Goal: Feedback & Contribution: Submit feedback/report problem

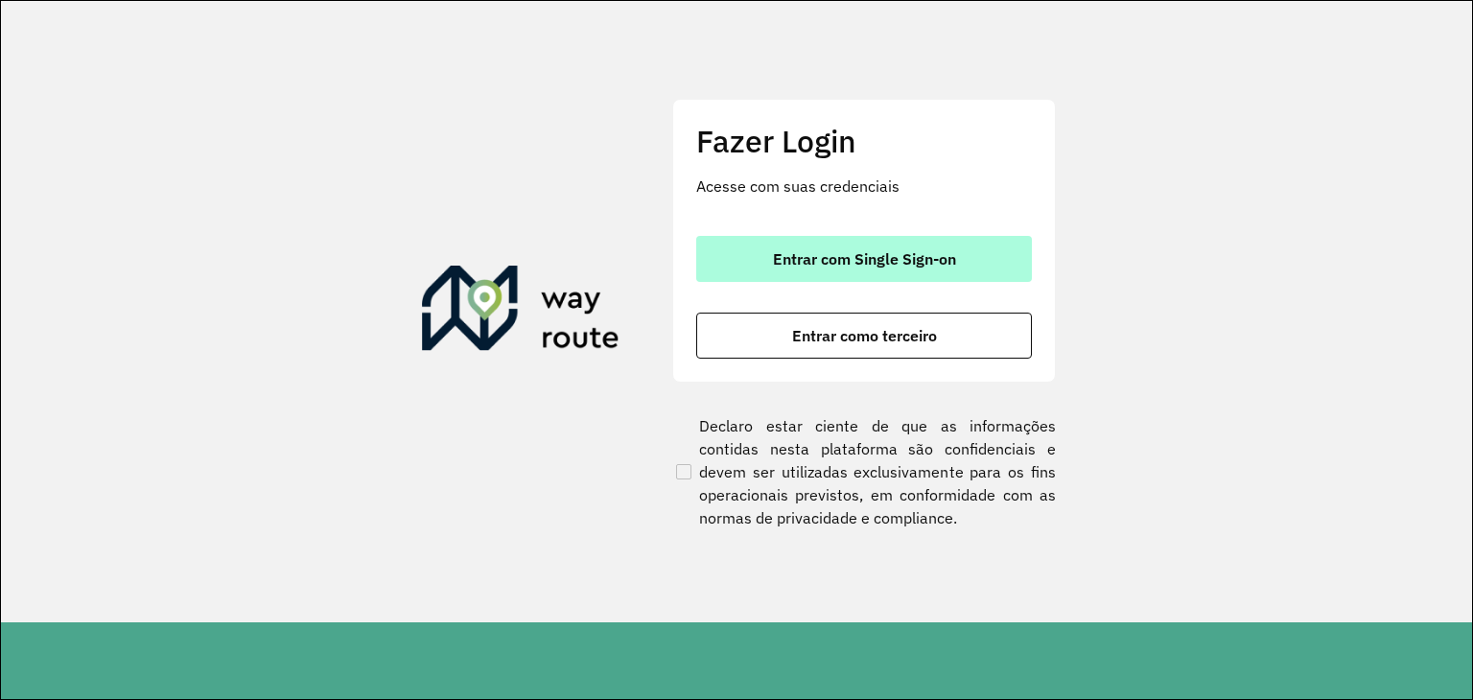
click at [898, 246] on button "Entrar com Single Sign-on" at bounding box center [864, 259] width 336 height 46
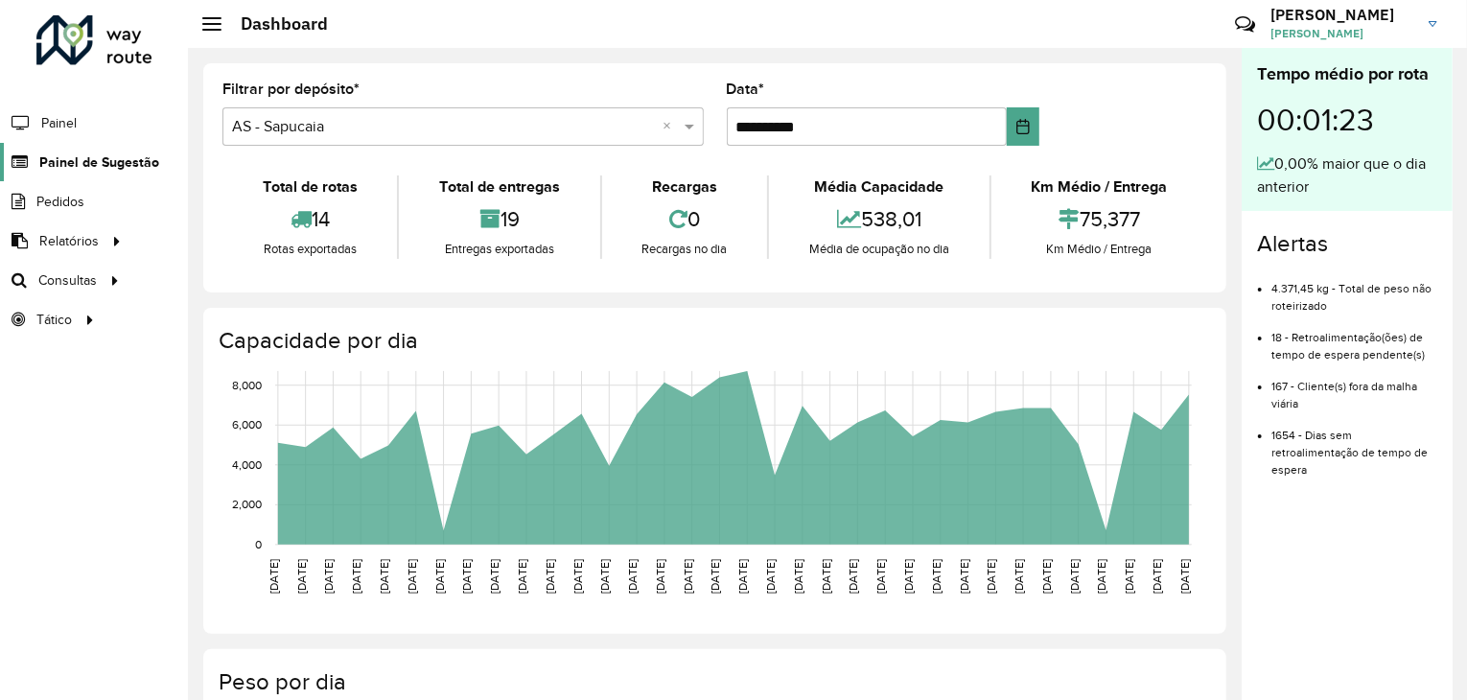
click at [46, 158] on span "Painel de Sugestão" at bounding box center [99, 162] width 120 height 20
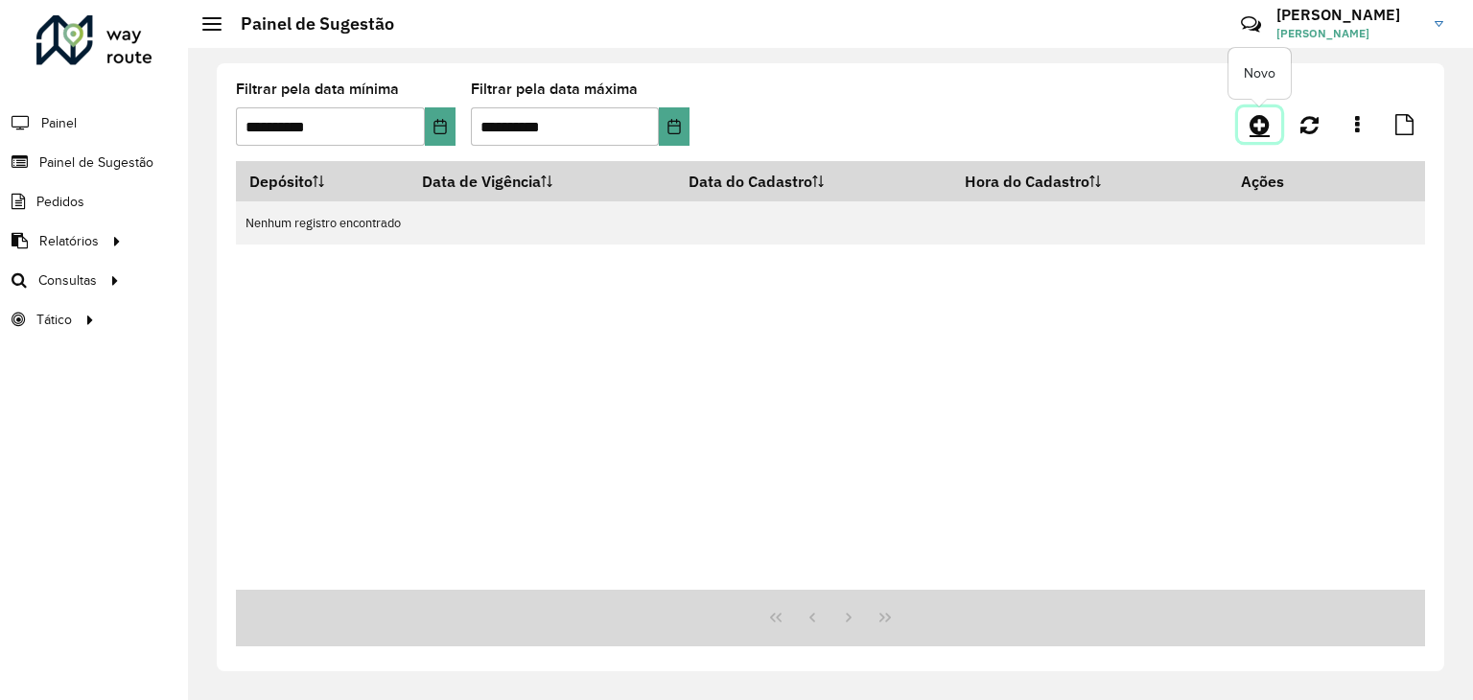
click at [1252, 134] on icon at bounding box center [1259, 124] width 20 height 23
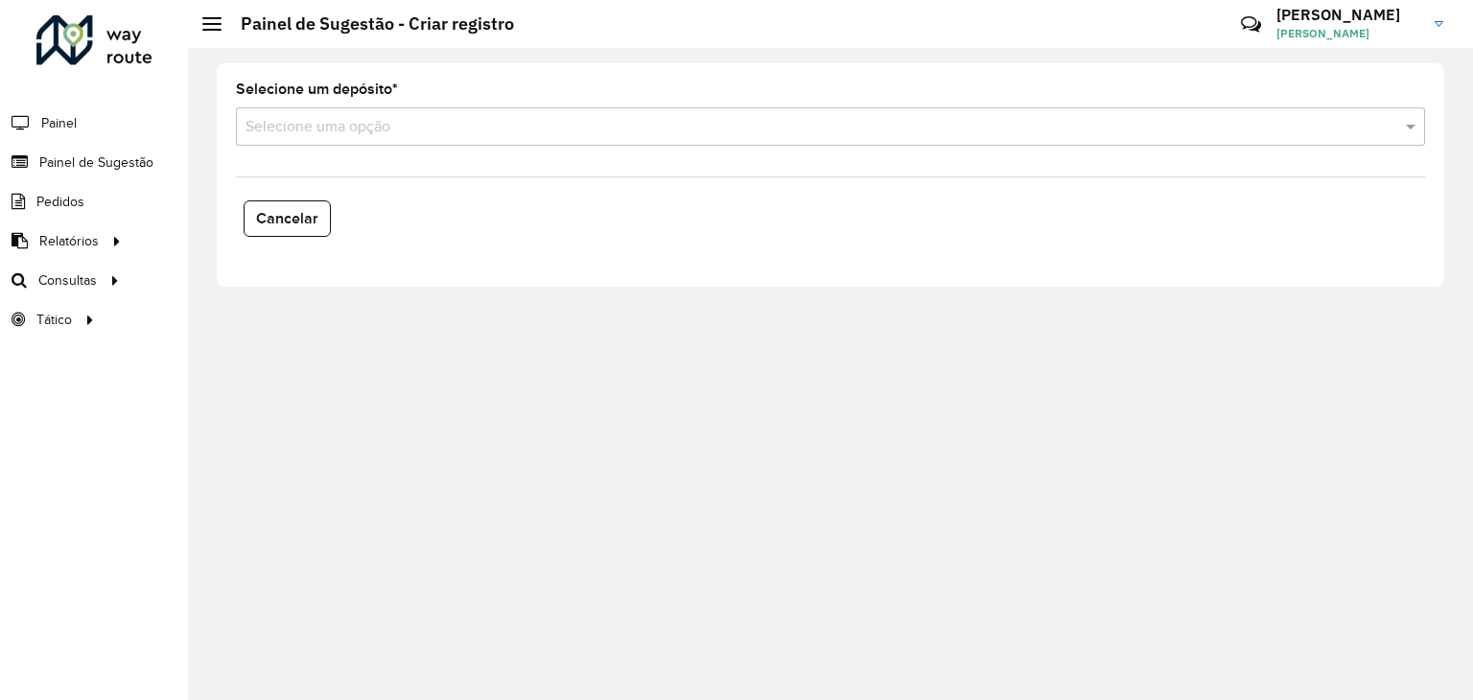
click at [466, 118] on input "text" at bounding box center [810, 127] width 1131 height 23
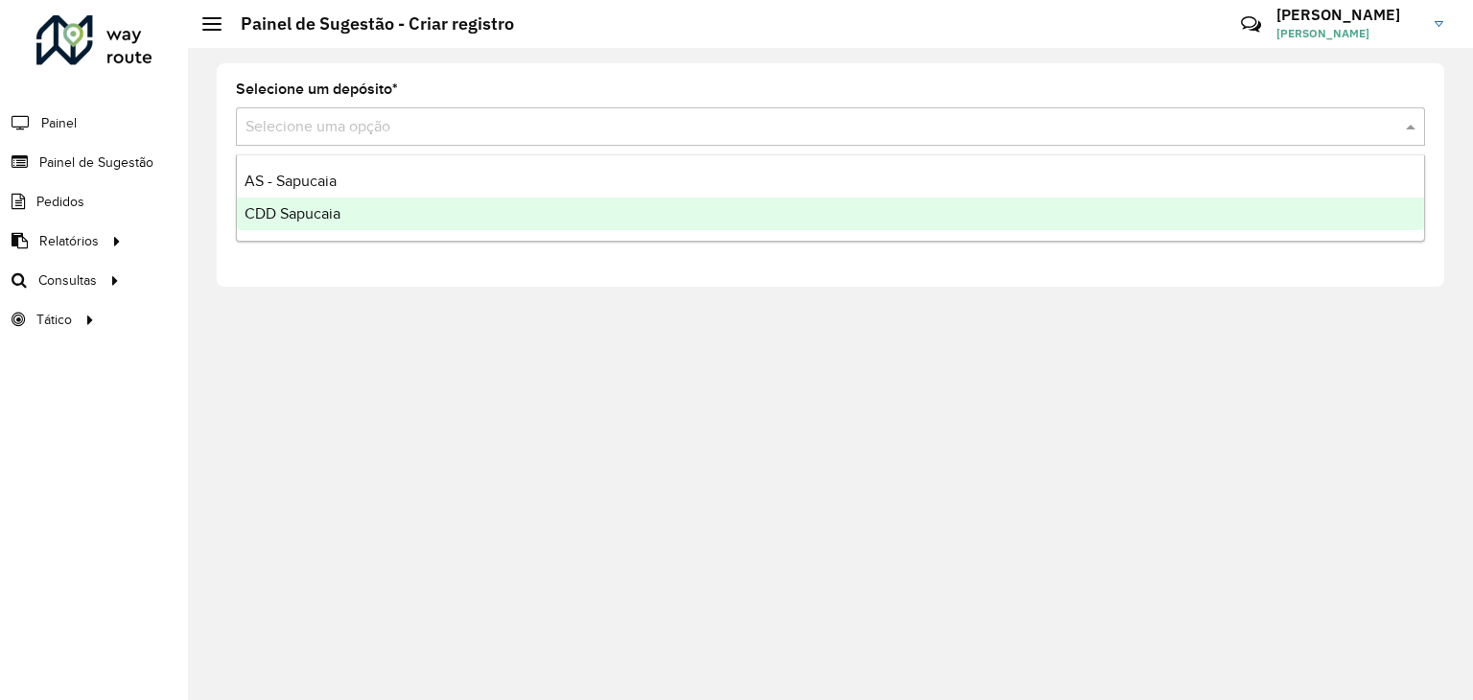
click at [294, 215] on span "CDD Sapucaia" at bounding box center [293, 213] width 96 height 16
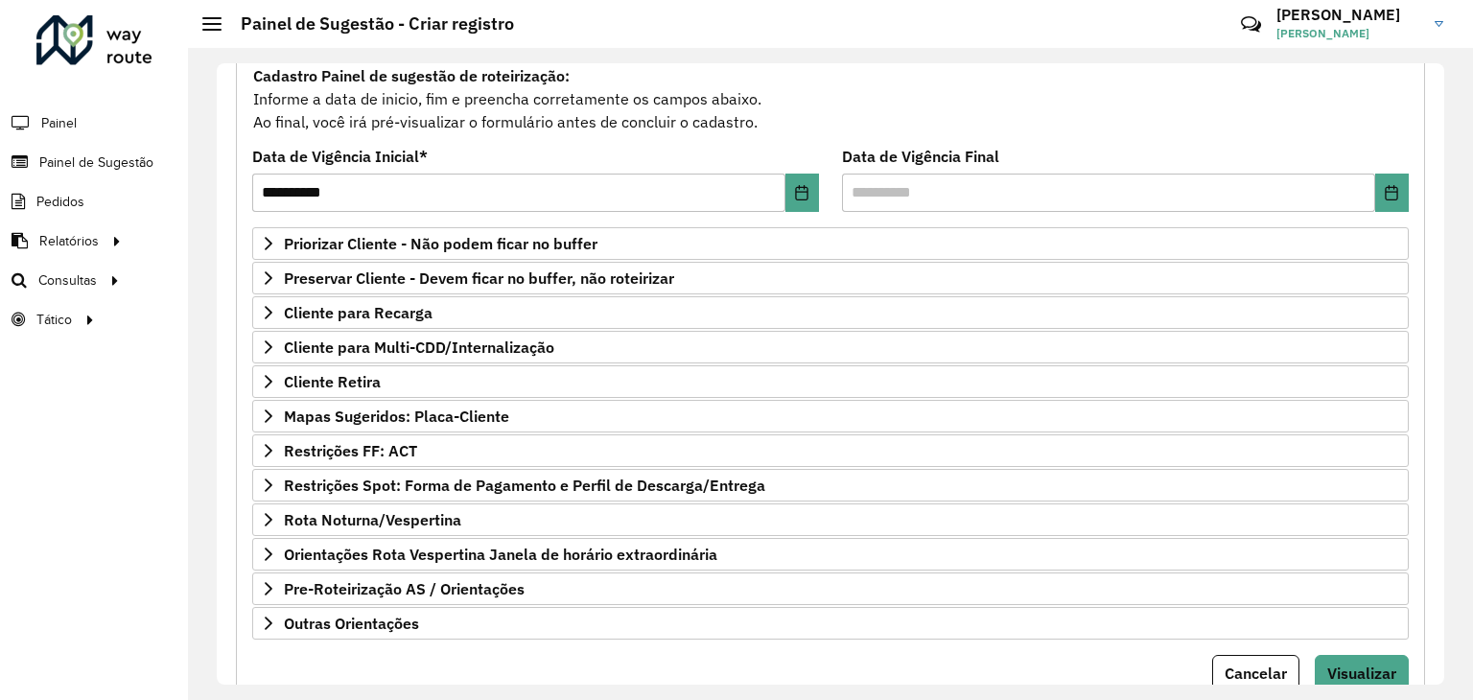
scroll to position [249, 0]
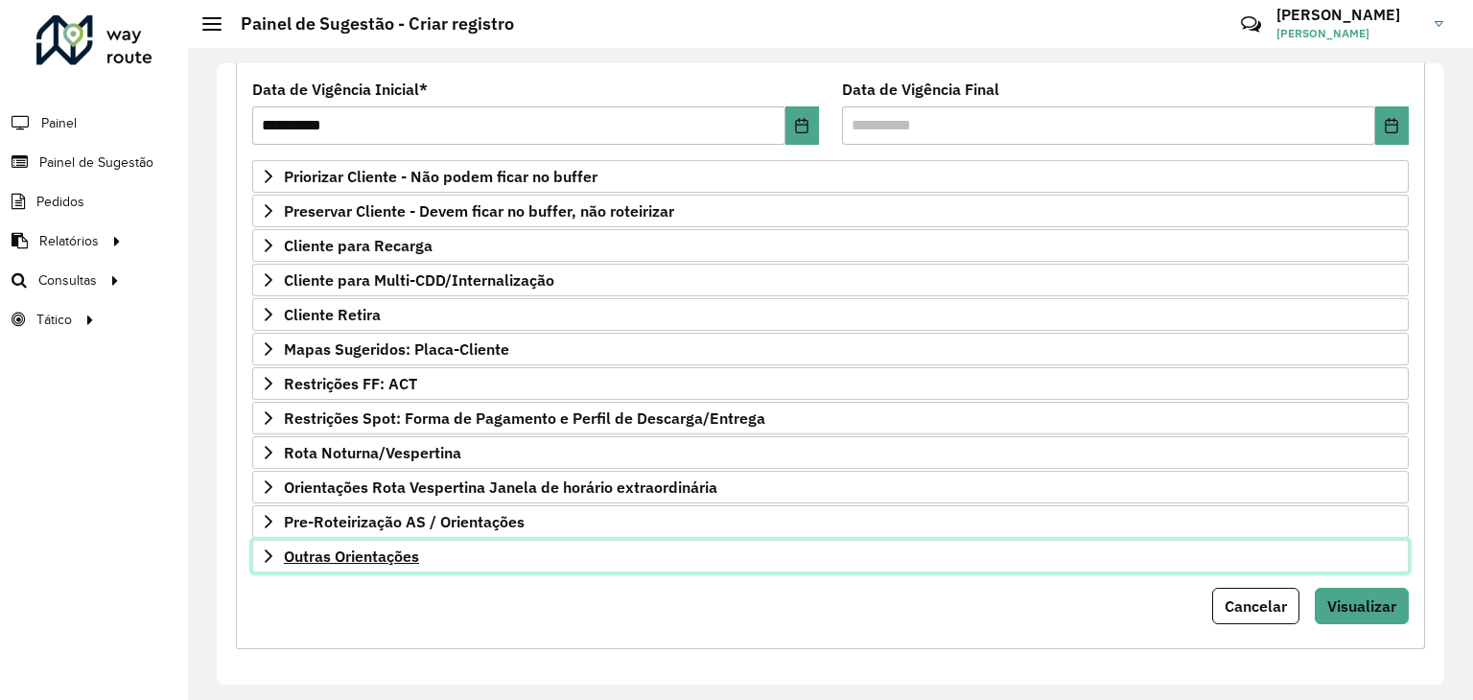
click at [364, 553] on span "Outras Orientações" at bounding box center [351, 555] width 135 height 15
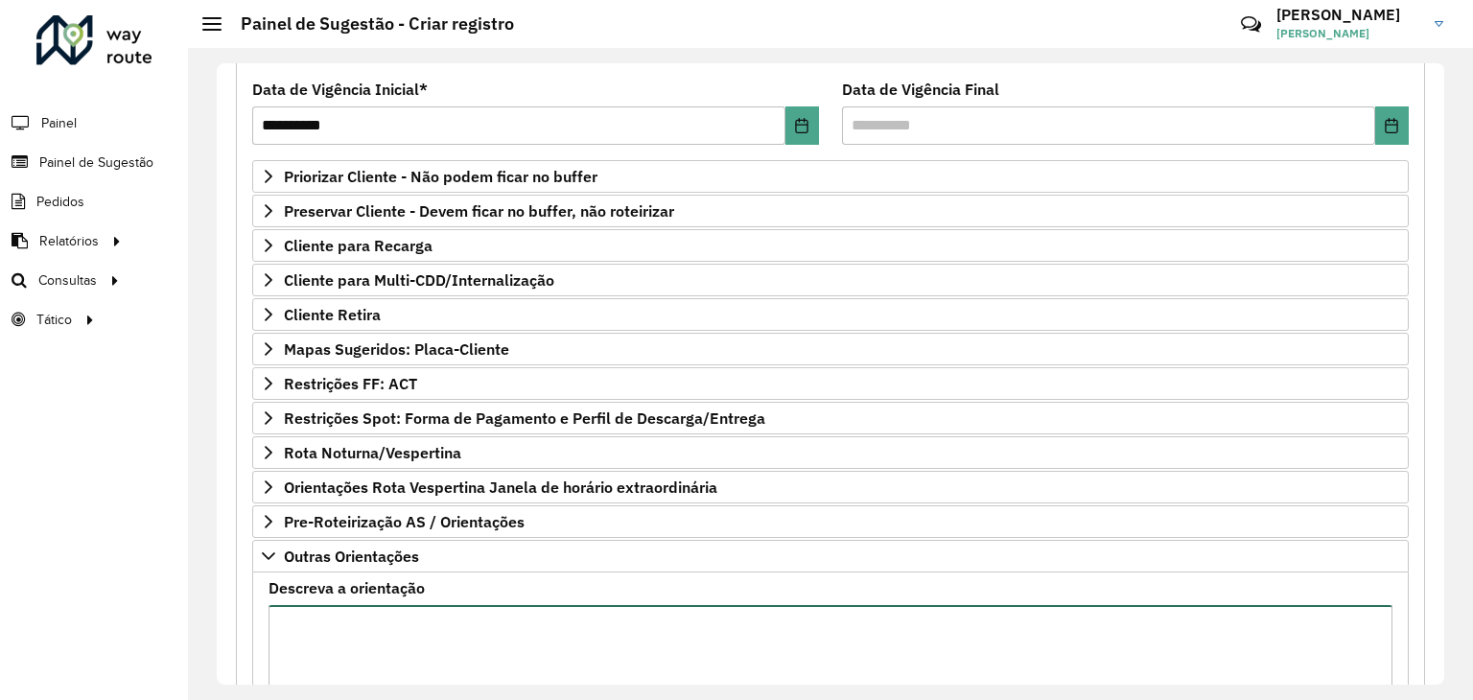
click at [370, 616] on textarea "Descreva a orientação" at bounding box center [830, 686] width 1124 height 162
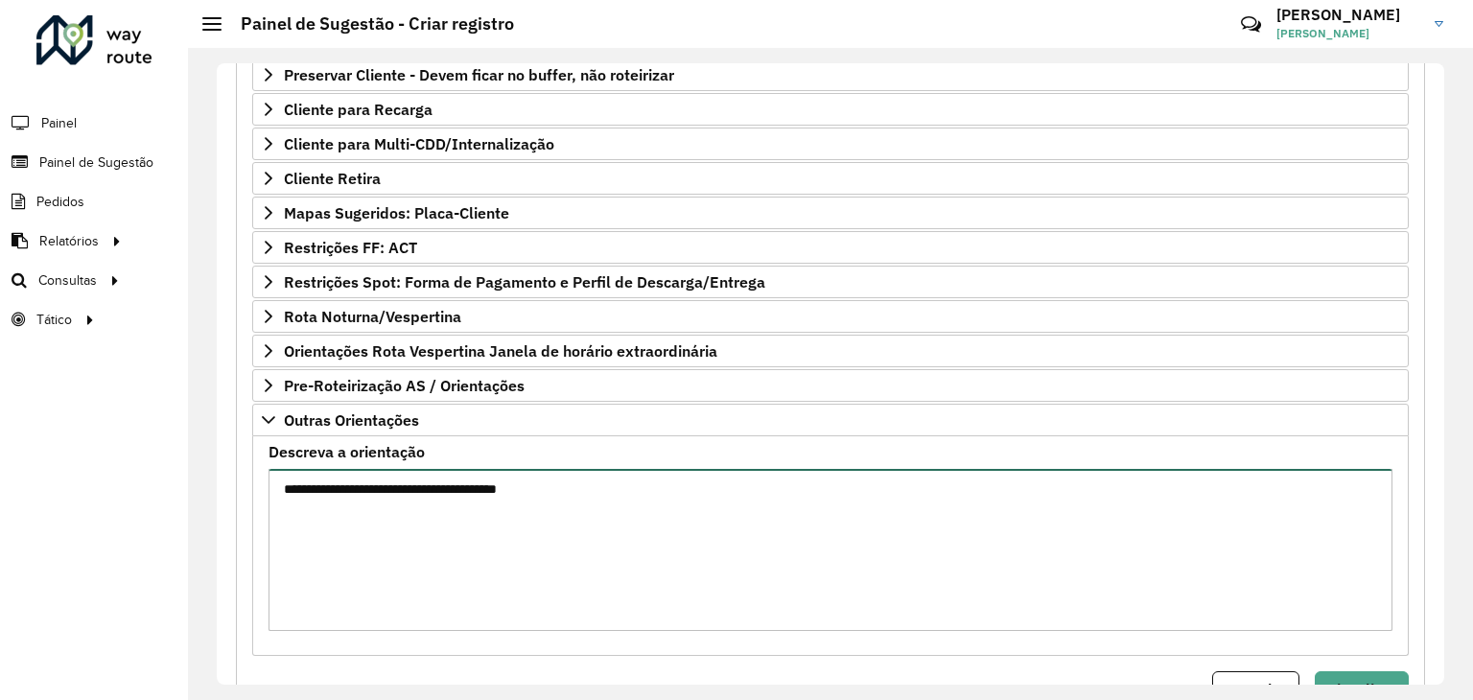
scroll to position [469, 0]
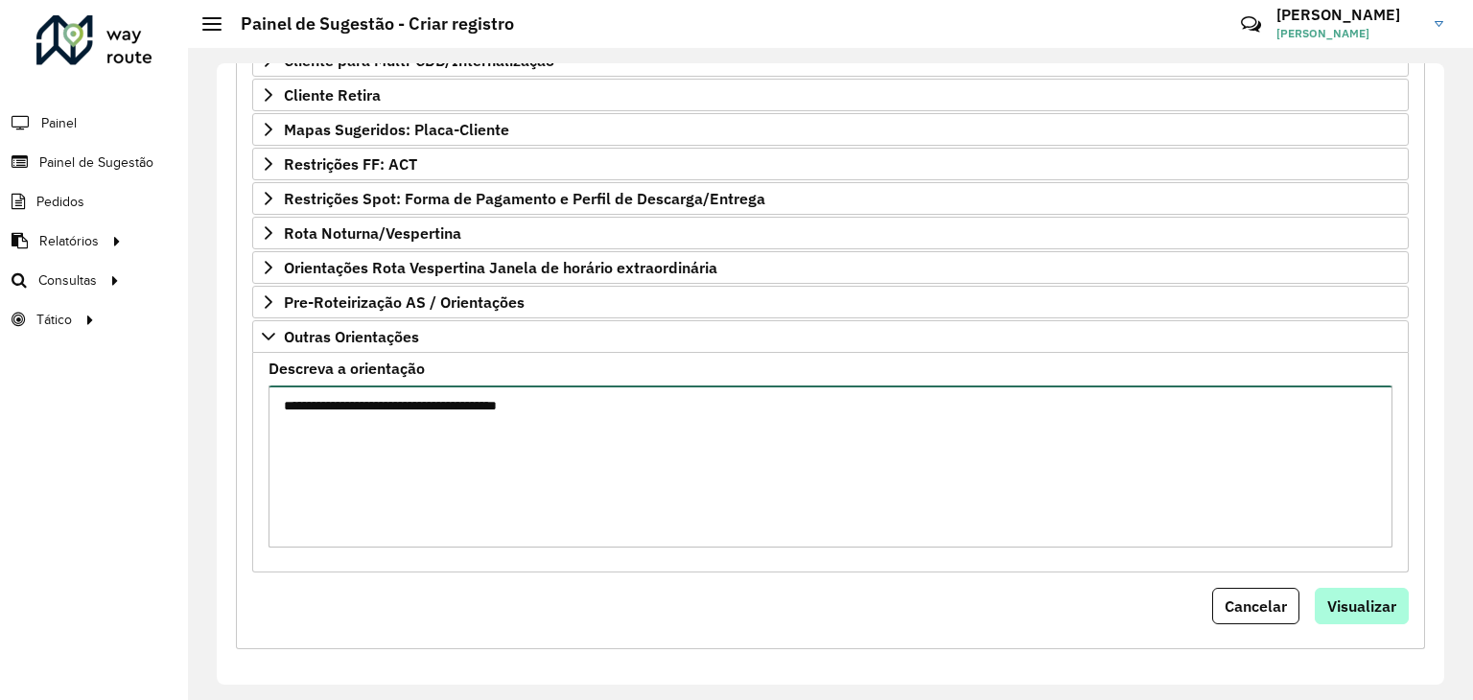
type textarea "**********"
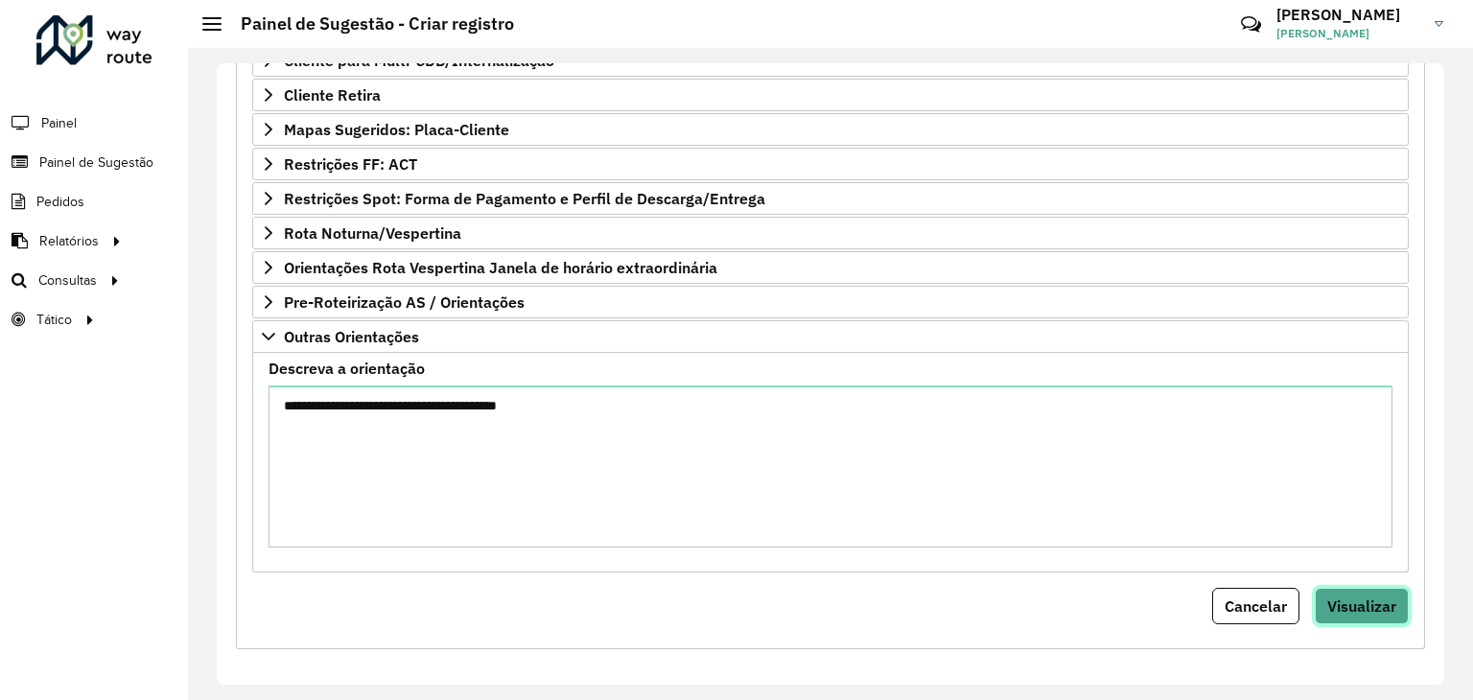
click at [1323, 588] on button "Visualizar" at bounding box center [1362, 606] width 94 height 36
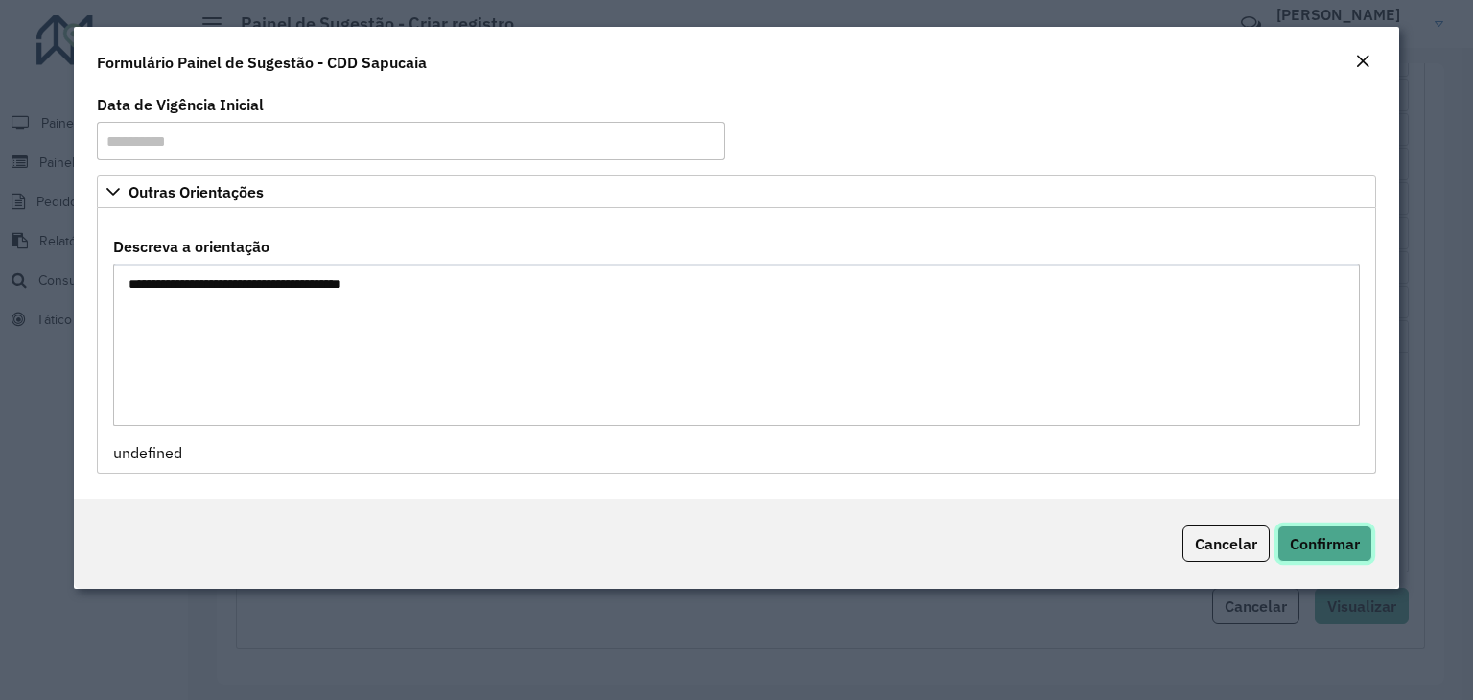
click at [1308, 542] on span "Confirmar" at bounding box center [1325, 543] width 70 height 19
